Goal: Find contact information: Find contact information

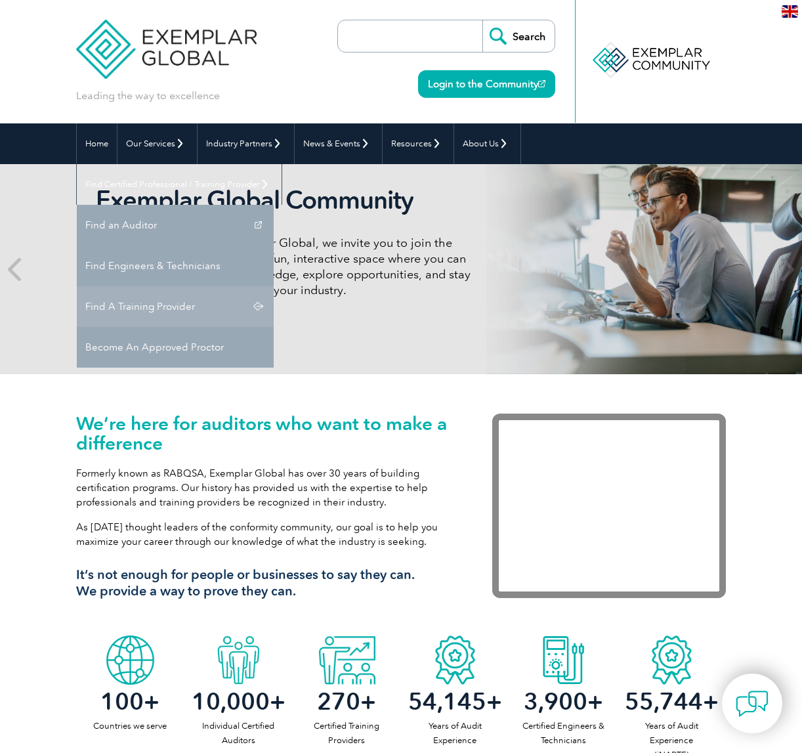
click at [274, 286] on link "Find A Training Provider" at bounding box center [175, 306] width 197 height 41
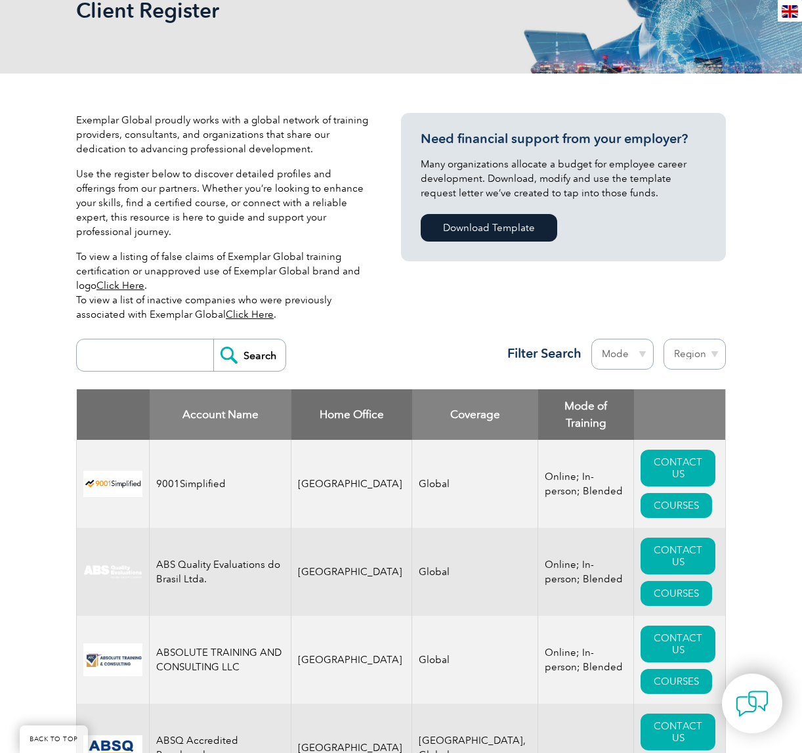
scroll to position [228, 0]
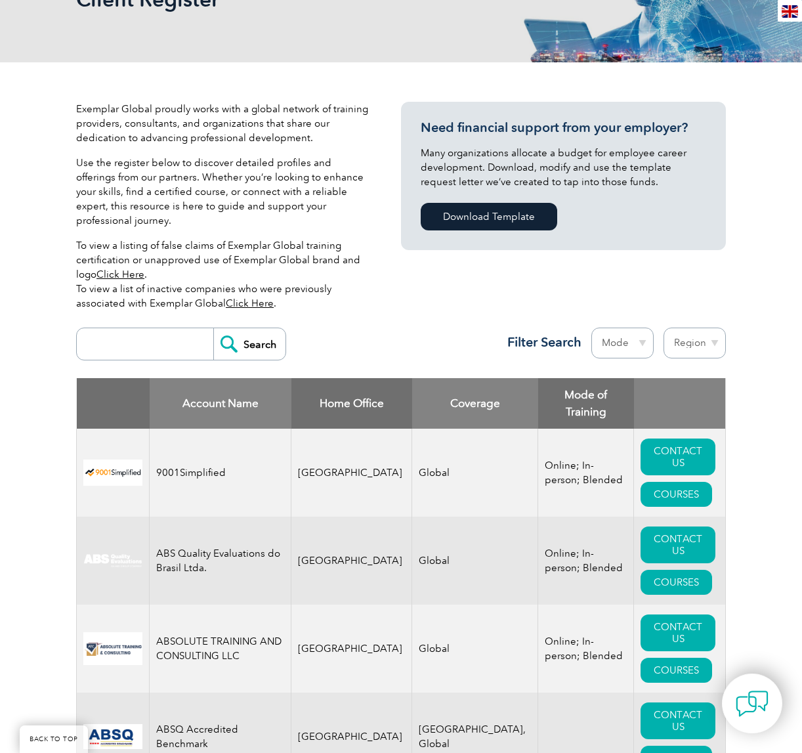
click at [158, 328] on input "search" at bounding box center [148, 344] width 130 height 32
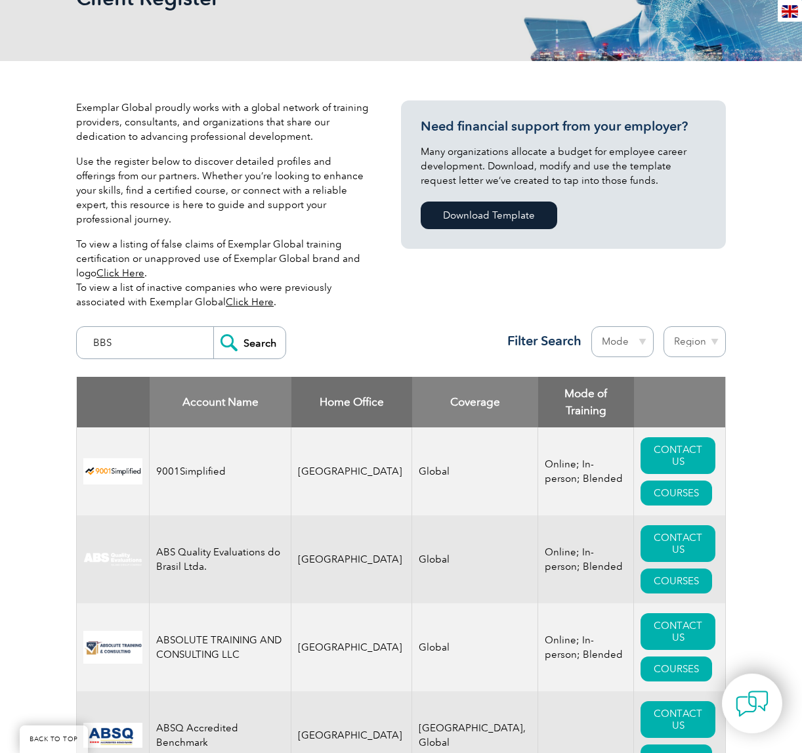
type input "BBS"
click at [256, 327] on input "Search" at bounding box center [249, 343] width 72 height 32
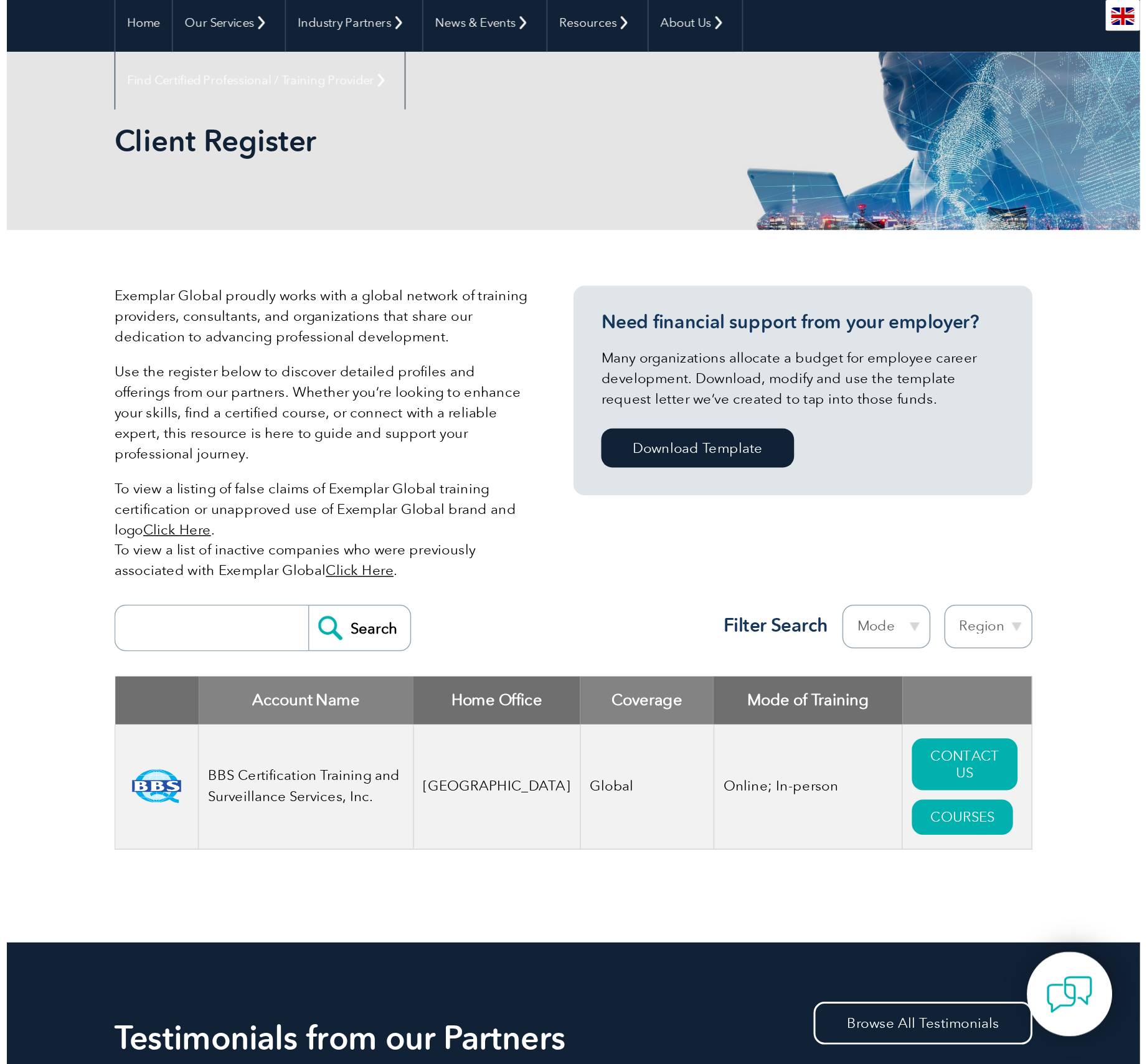
scroll to position [124, 0]
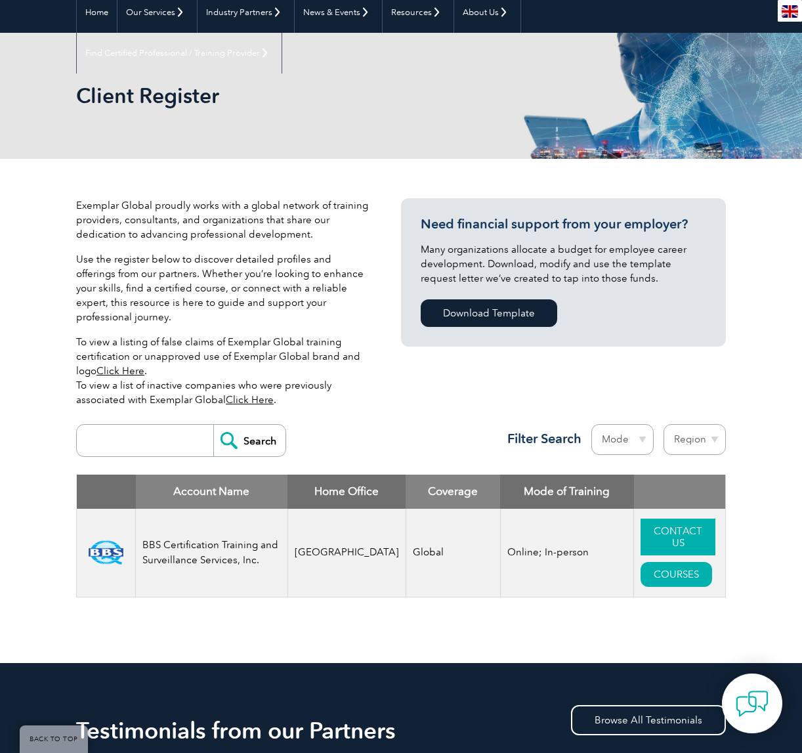
click at [652, 528] on link "CONTACT US" at bounding box center [678, 537] width 75 height 37
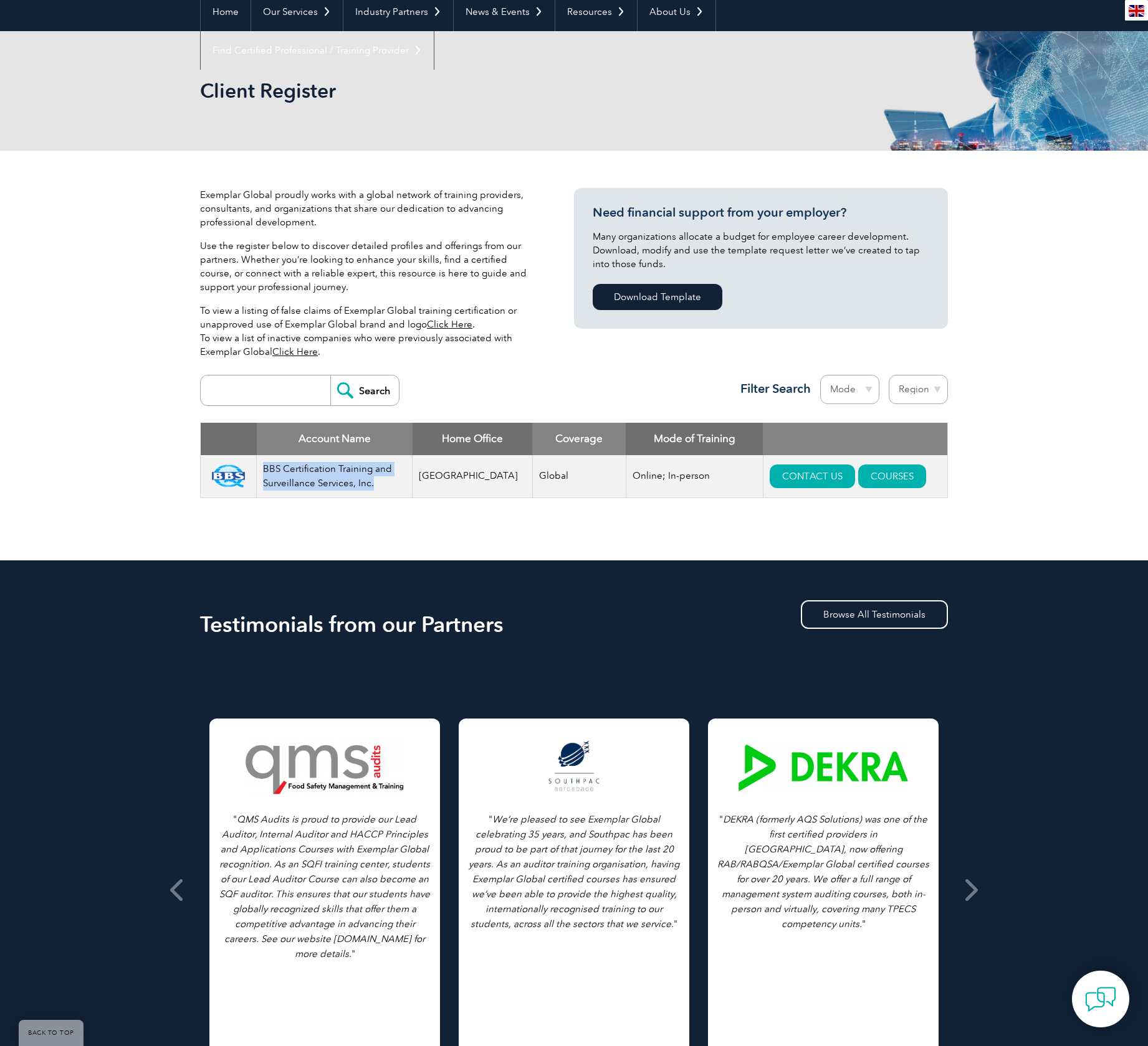
drag, startPoint x: 379, startPoint y: 482, endPoint x: 271, endPoint y: 468, distance: 108.9
click at [271, 468] on td "BBS Certification Training and Surveillance Services, Inc." at bounding box center [335, 476] width 156 height 43
copy td "BBS Certification Training and Surveillance Services, Inc."
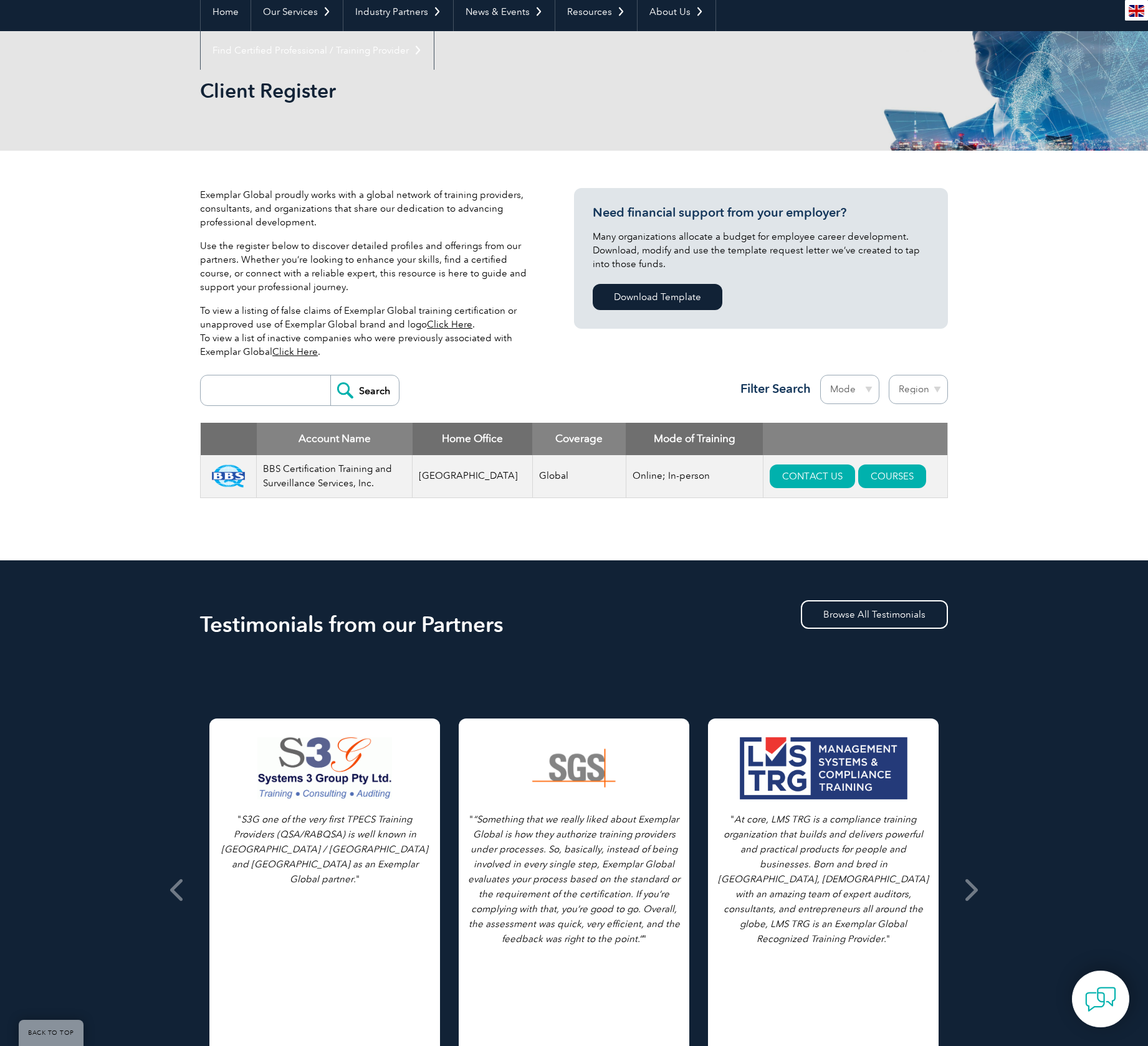
click at [118, 284] on div "Exemplar Global proudly works with a global network of training providers, cons…" at bounding box center [574, 356] width 1148 height 410
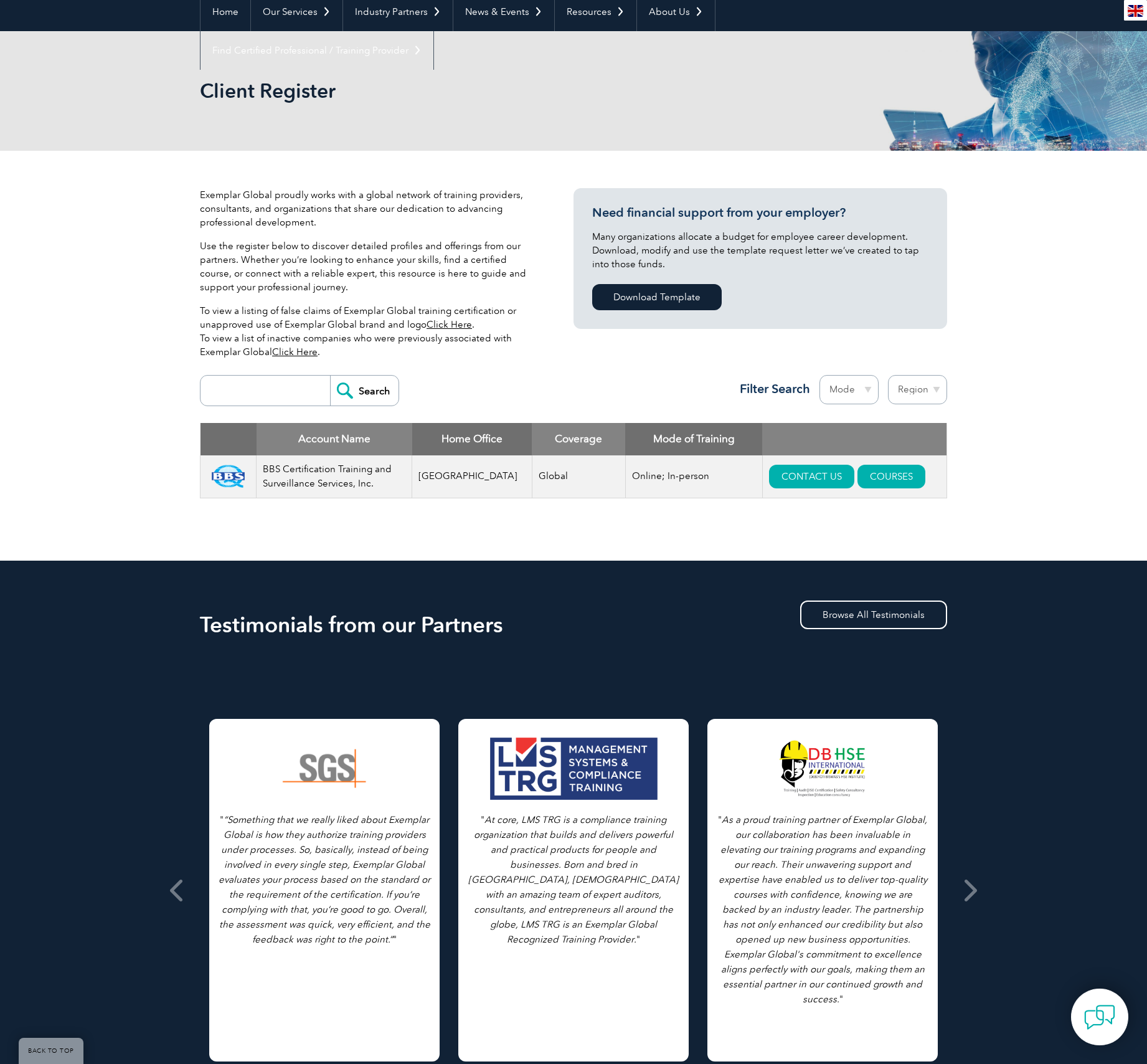
drag, startPoint x: 90, startPoint y: 260, endPoint x: 89, endPoint y: 249, distance: 11.0
click at [91, 255] on div "Exemplar Global proudly works with a global network of training providers, cons…" at bounding box center [574, 356] width 1147 height 410
